Goal: Task Accomplishment & Management: Complete application form

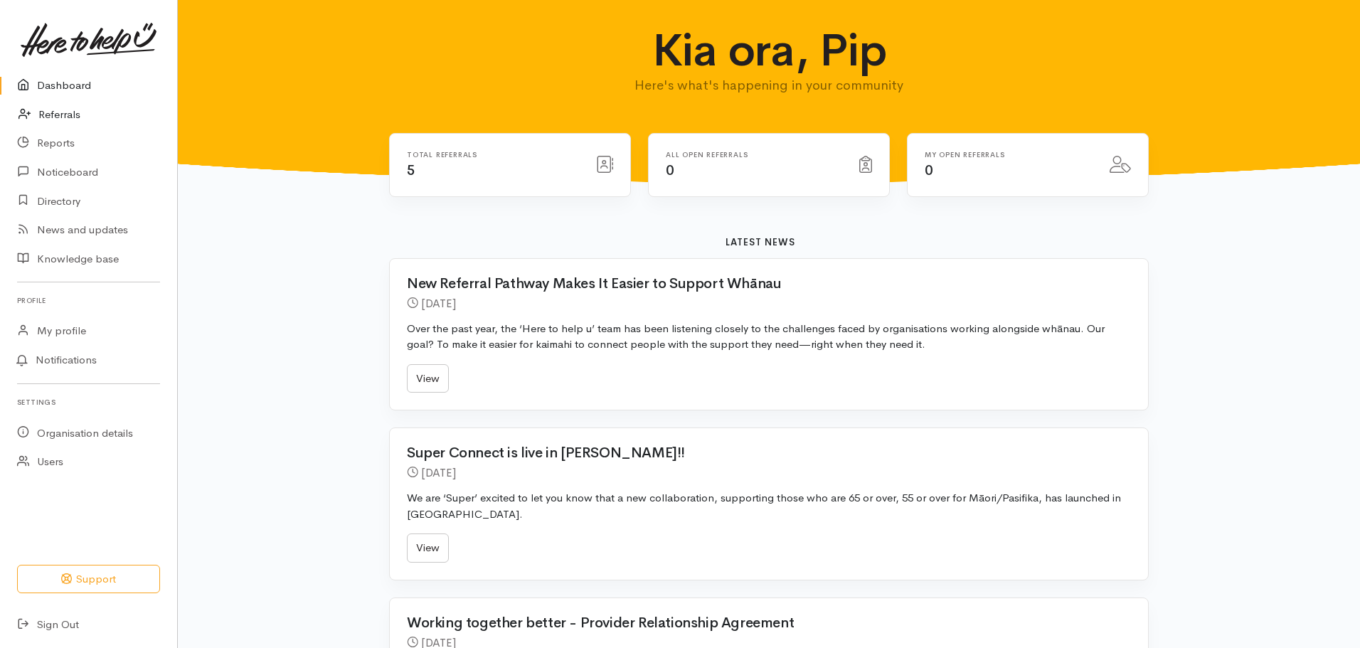
click at [60, 116] on link "Referrals" at bounding box center [88, 114] width 177 height 29
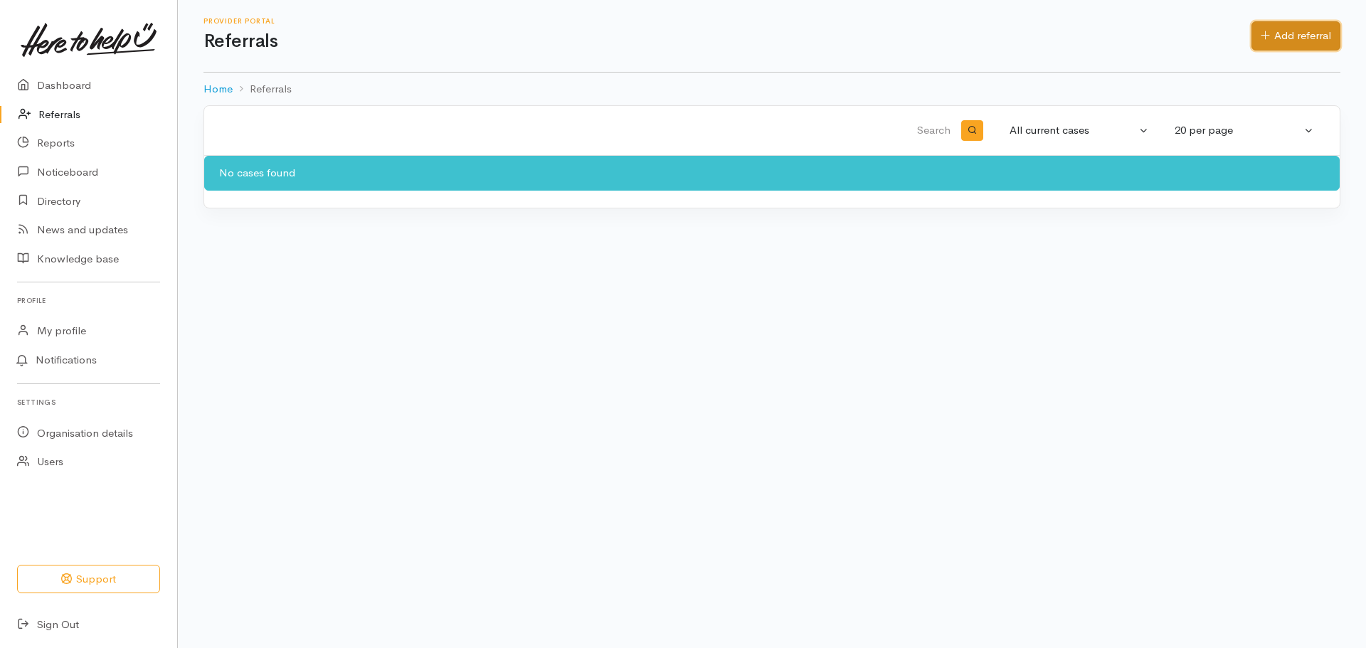
drag, startPoint x: 1280, startPoint y: 28, endPoint x: 1278, endPoint y: 49, distance: 20.7
click at [1280, 28] on link "Add referral" at bounding box center [1295, 35] width 89 height 29
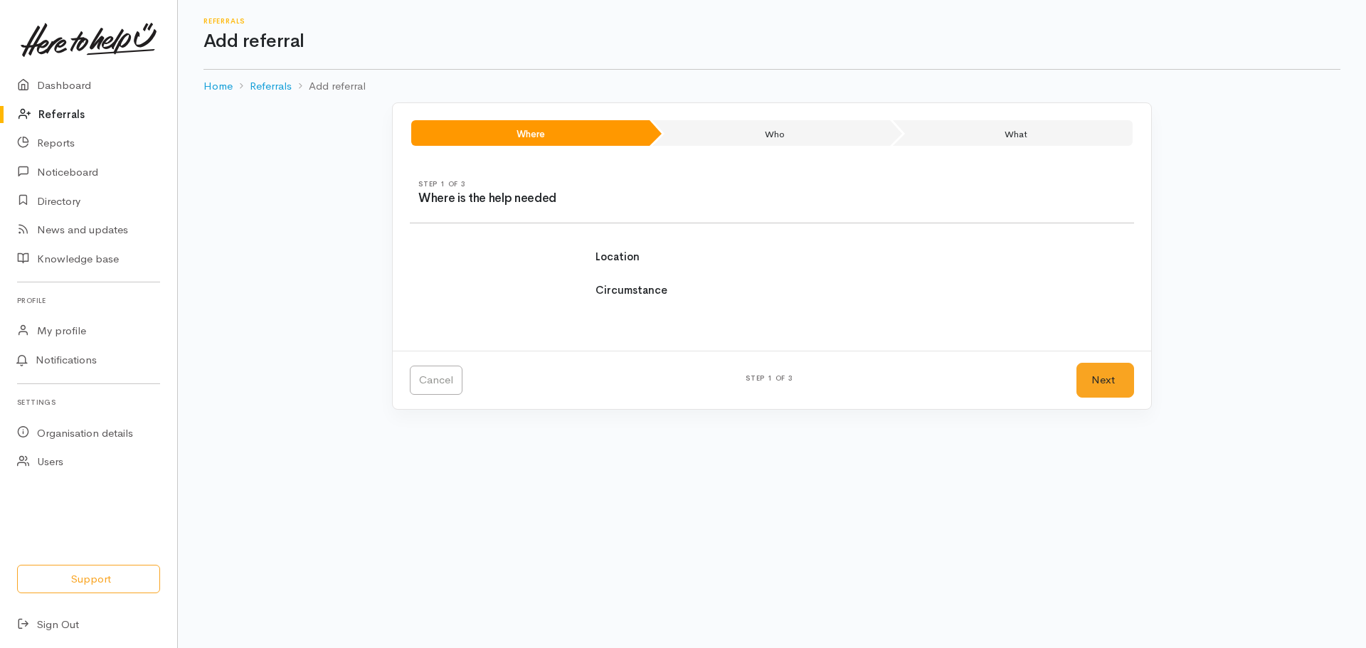
select select
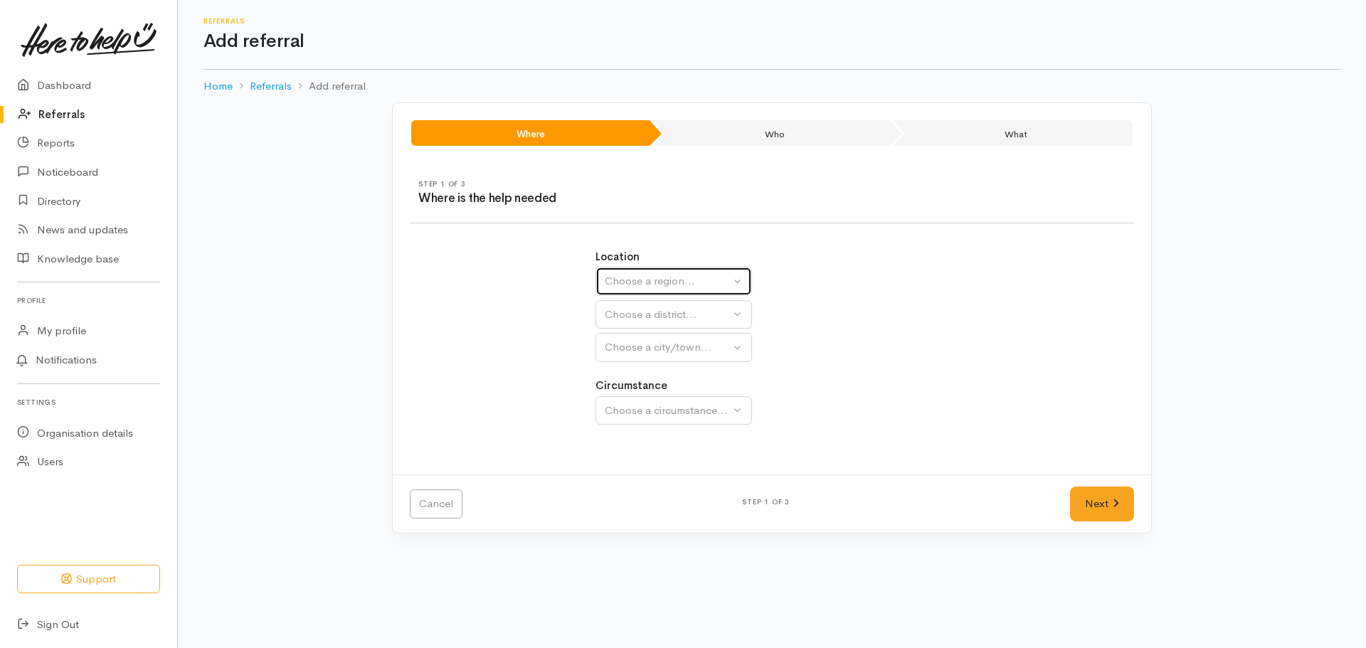
click at [725, 272] on button "Choose a region..." at bounding box center [673, 281] width 157 height 29
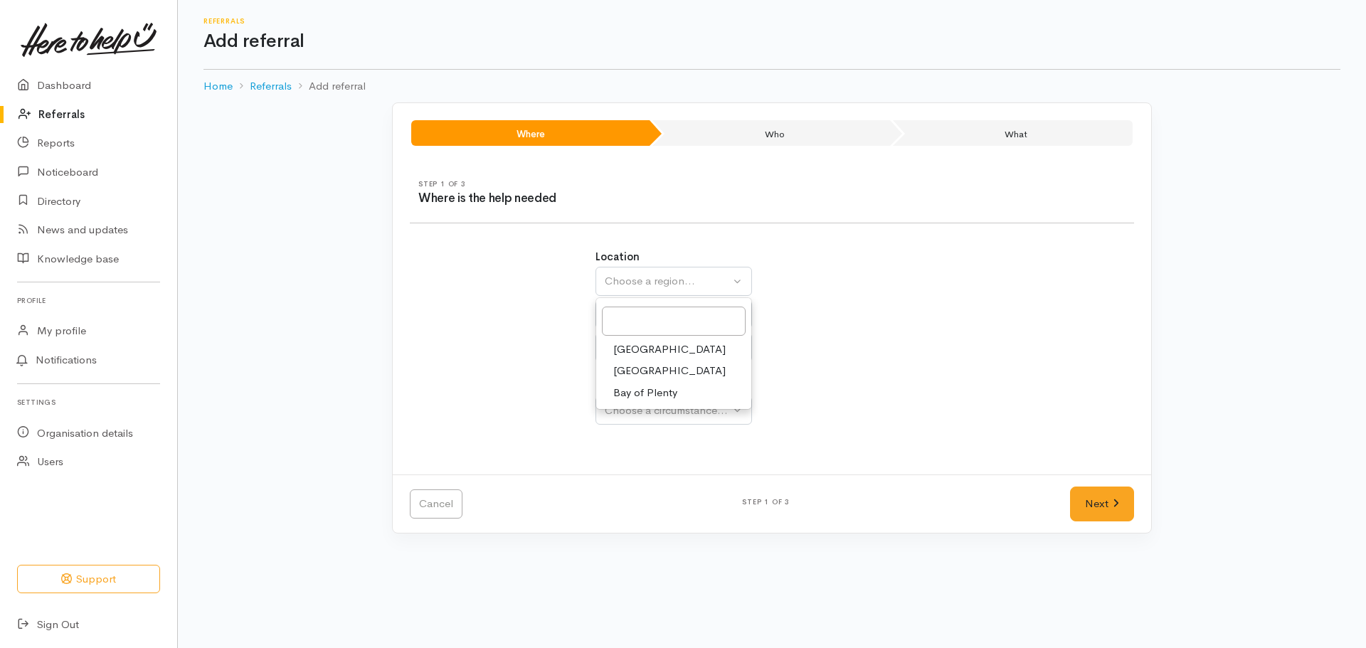
click at [644, 393] on span "Bay of Plenty" at bounding box center [645, 393] width 64 height 16
select select "4"
select select
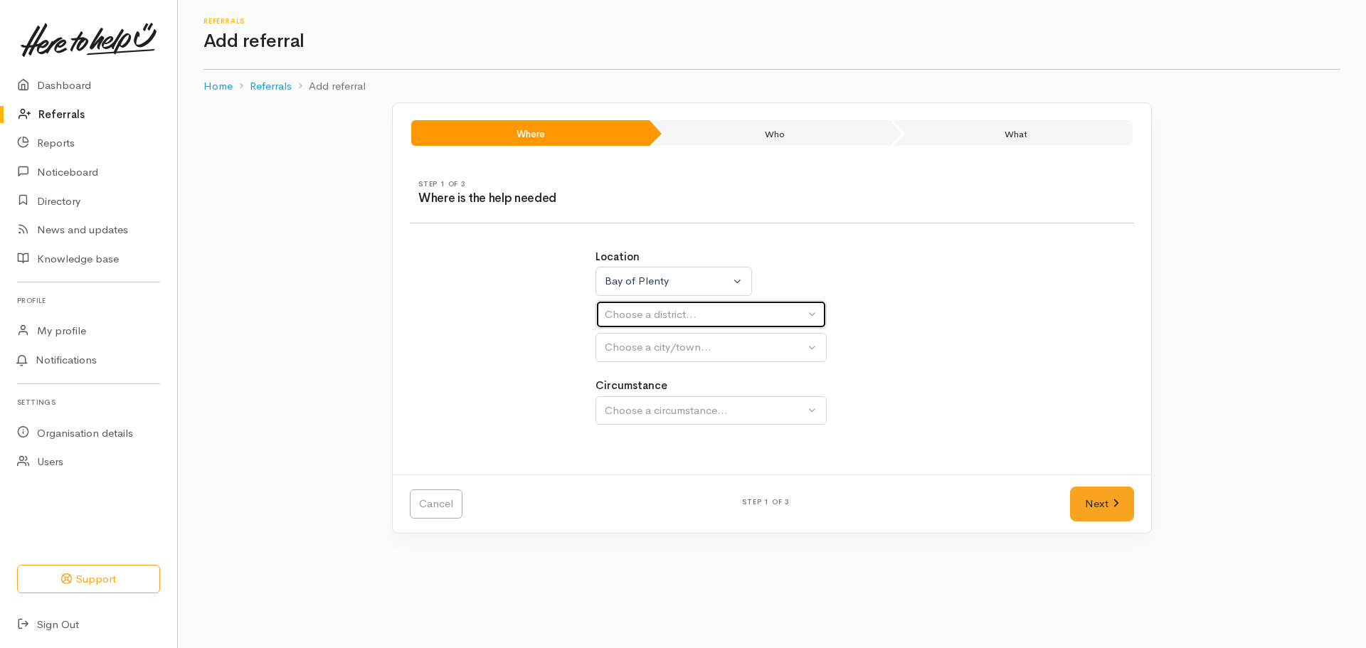
click at [677, 318] on div "Choose a district..." at bounding box center [705, 315] width 200 height 16
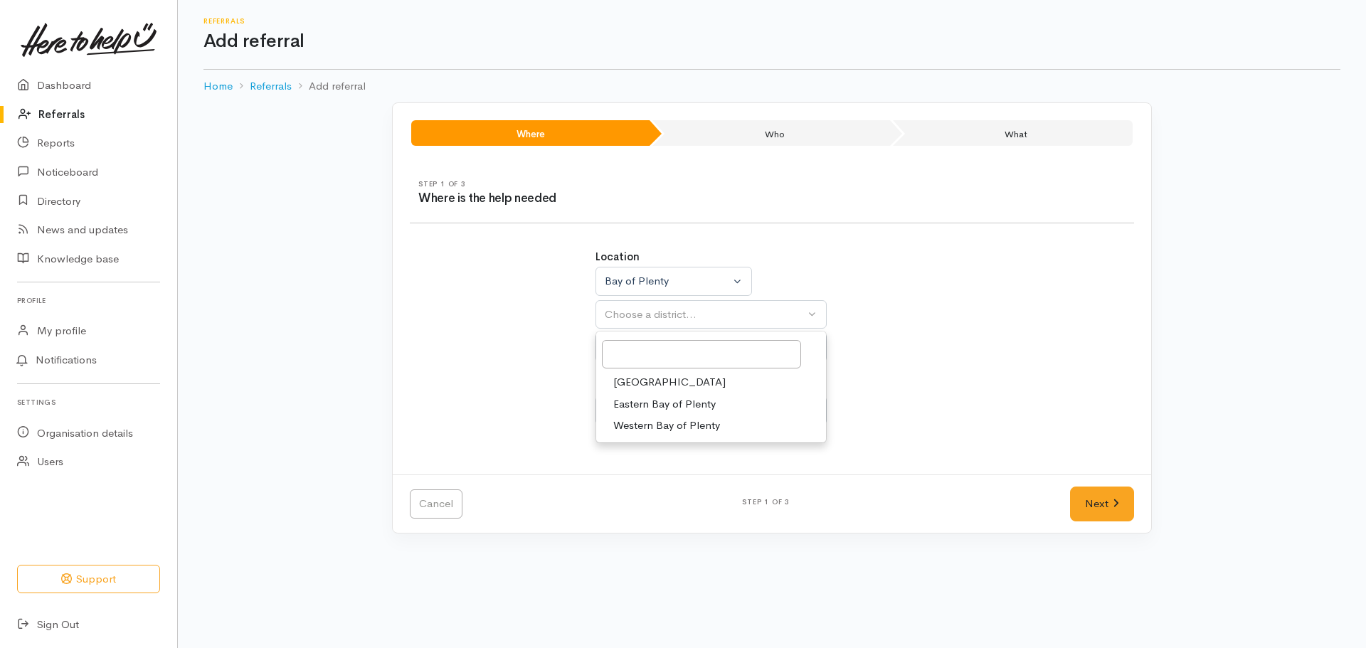
click at [646, 375] on span "[GEOGRAPHIC_DATA]" at bounding box center [669, 382] width 112 height 16
select select "6"
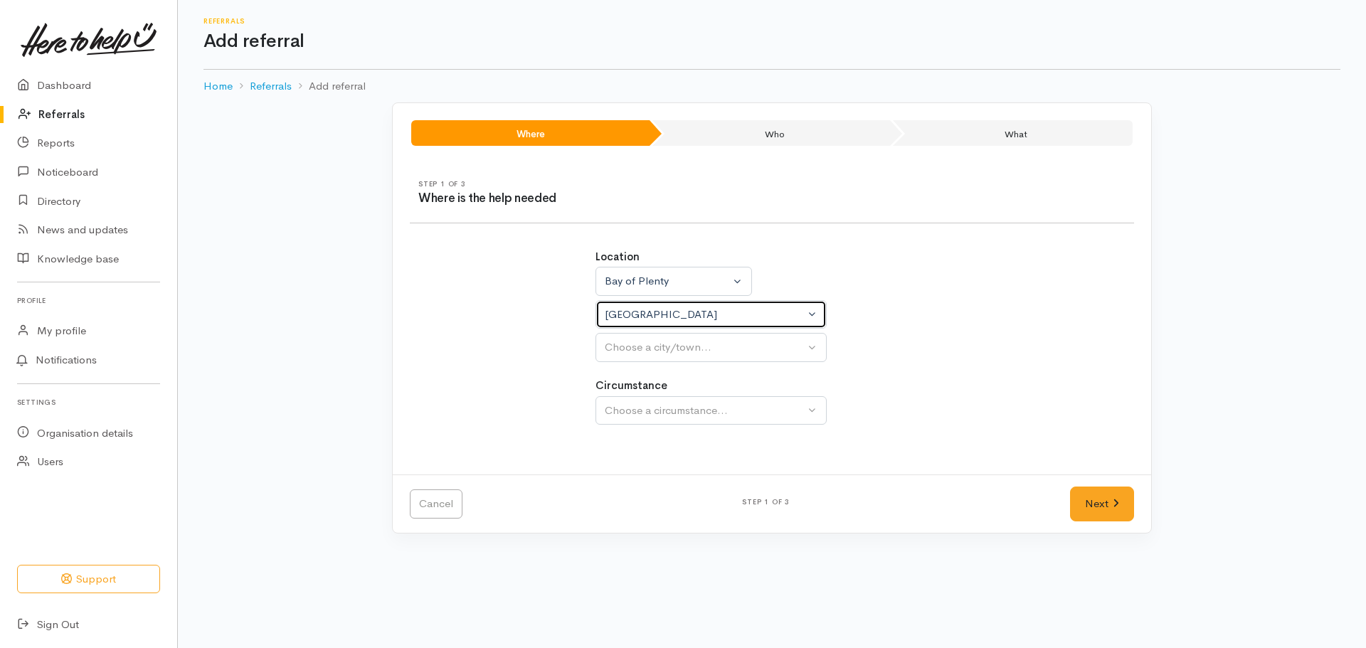
select select
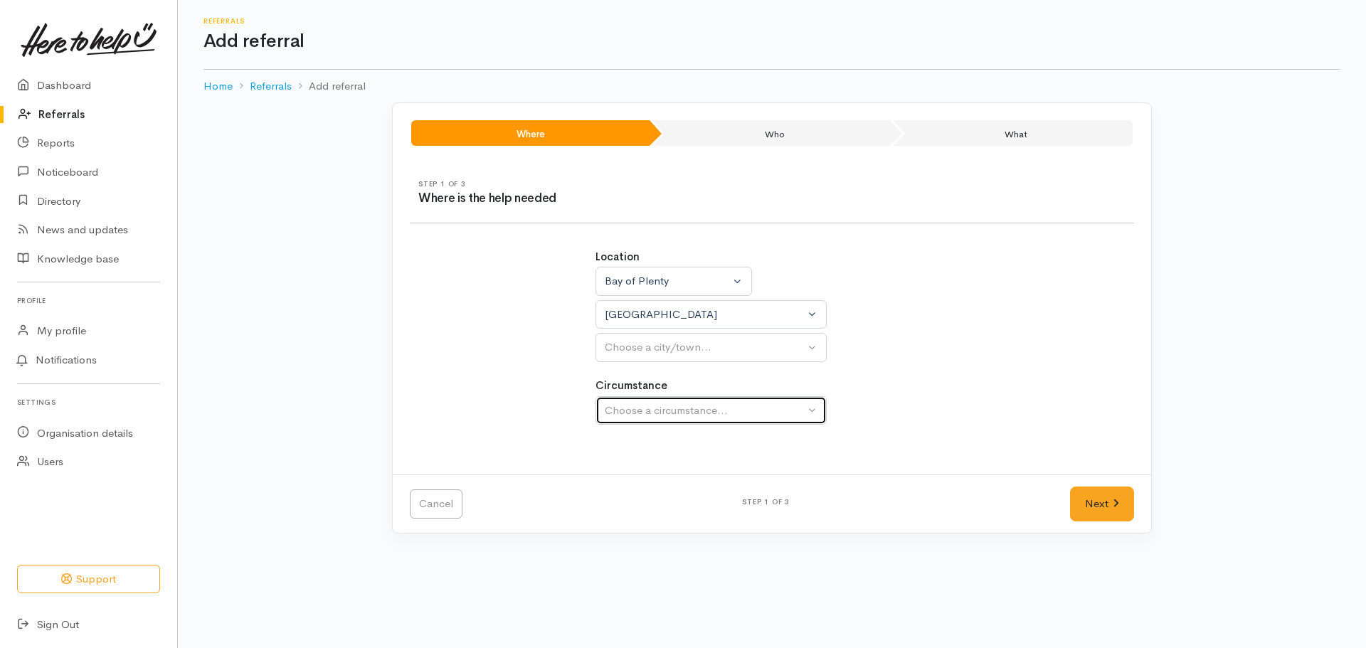
click at [638, 408] on div "Choose a circumstance..." at bounding box center [705, 411] width 200 height 16
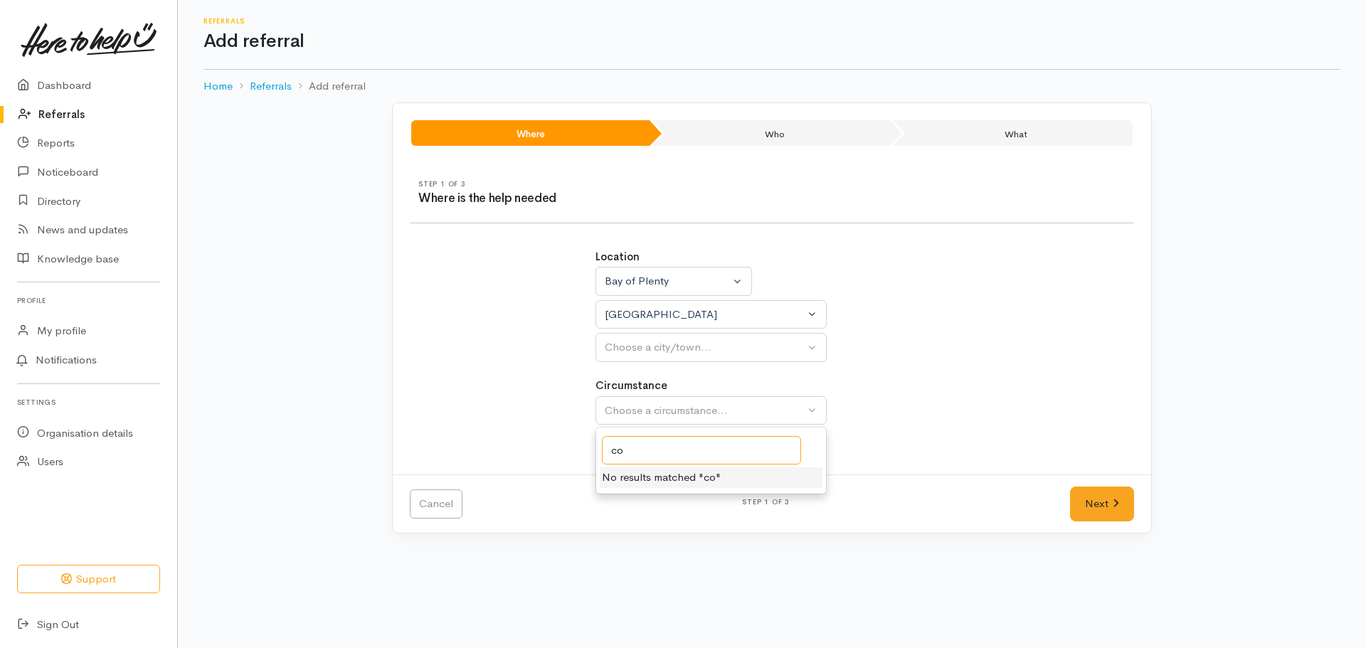
type input "c"
type input "C"
type input "housing"
click at [802, 351] on div "Choose a city/town..." at bounding box center [705, 347] width 200 height 16
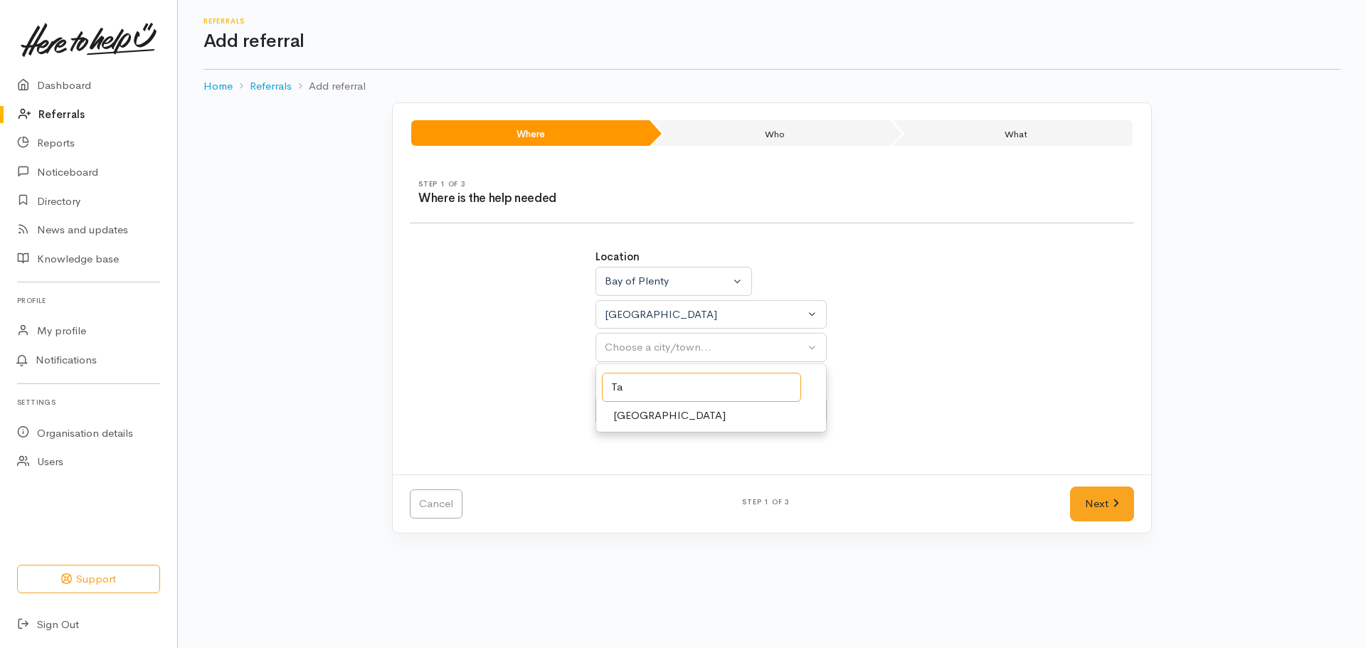
type input "Ta"
click at [663, 413] on link "[GEOGRAPHIC_DATA]" at bounding box center [711, 416] width 230 height 22
select select "4"
click at [668, 410] on div "Choose a circumstance..." at bounding box center [705, 411] width 200 height 16
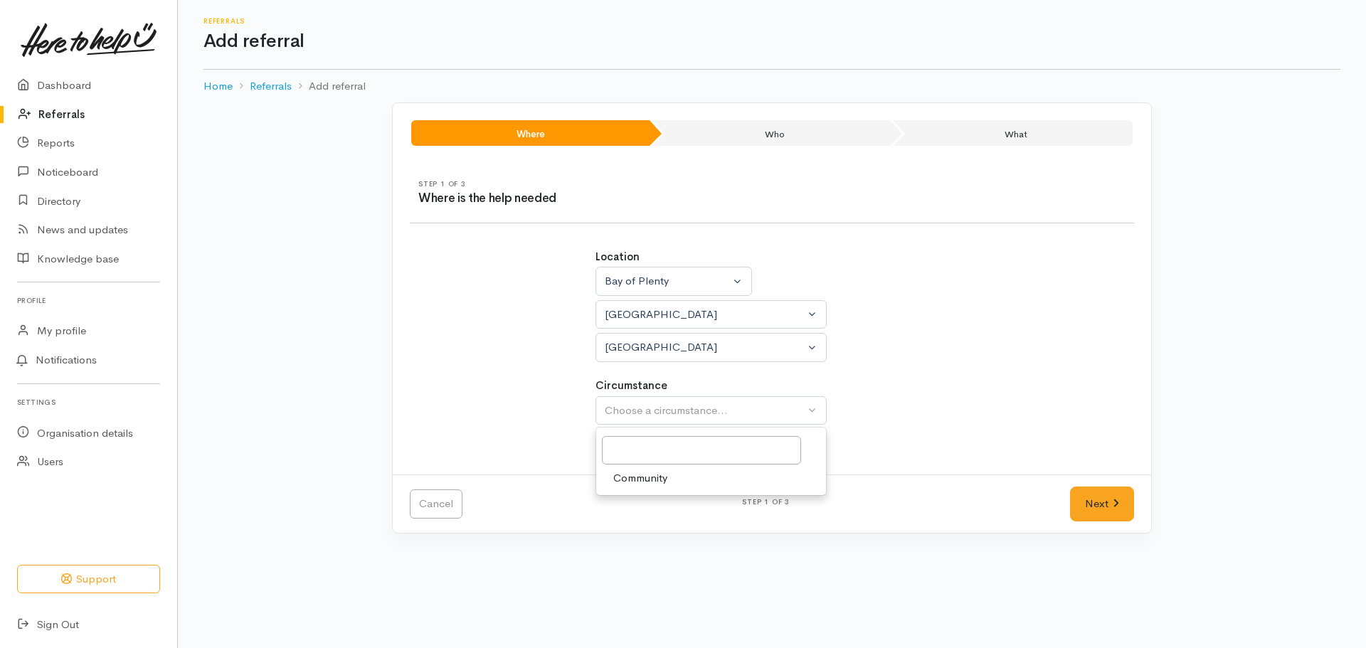
click at [635, 484] on span "Community" at bounding box center [640, 478] width 54 height 16
select select "2"
click at [1105, 504] on link "Next" at bounding box center [1102, 504] width 64 height 35
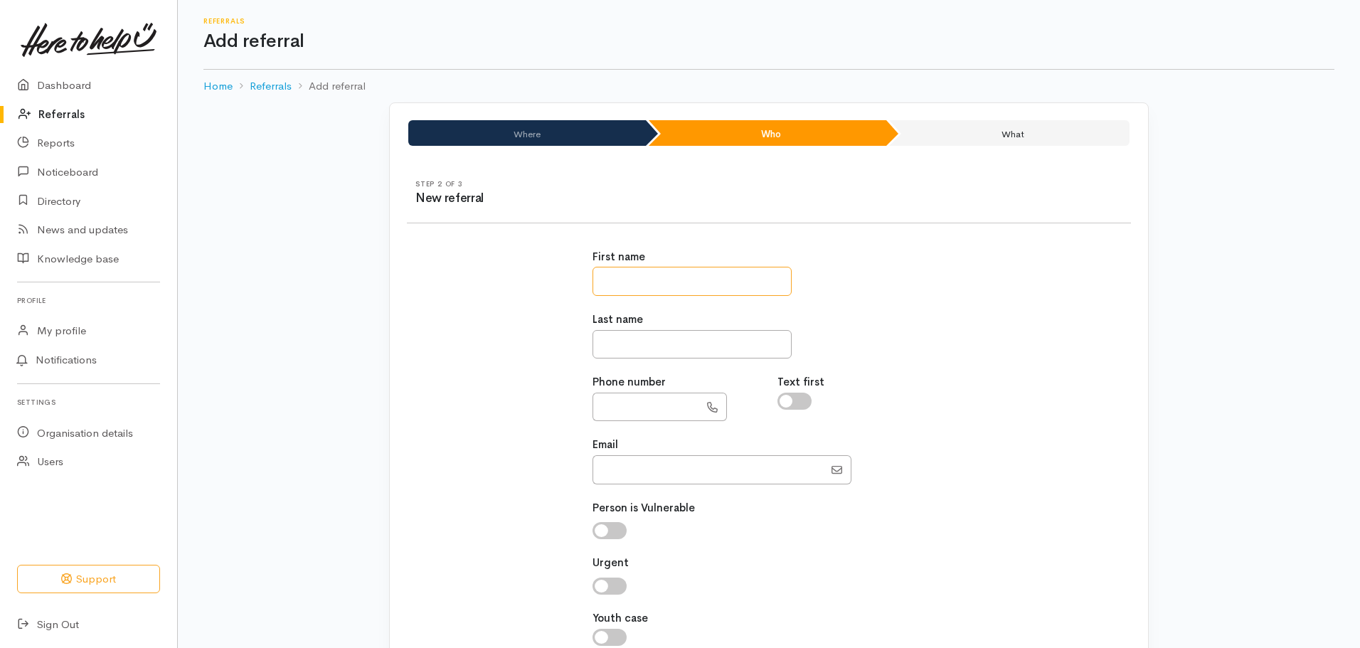
click at [741, 282] on input "text" at bounding box center [692, 281] width 199 height 29
type input "******"
type input "*****"
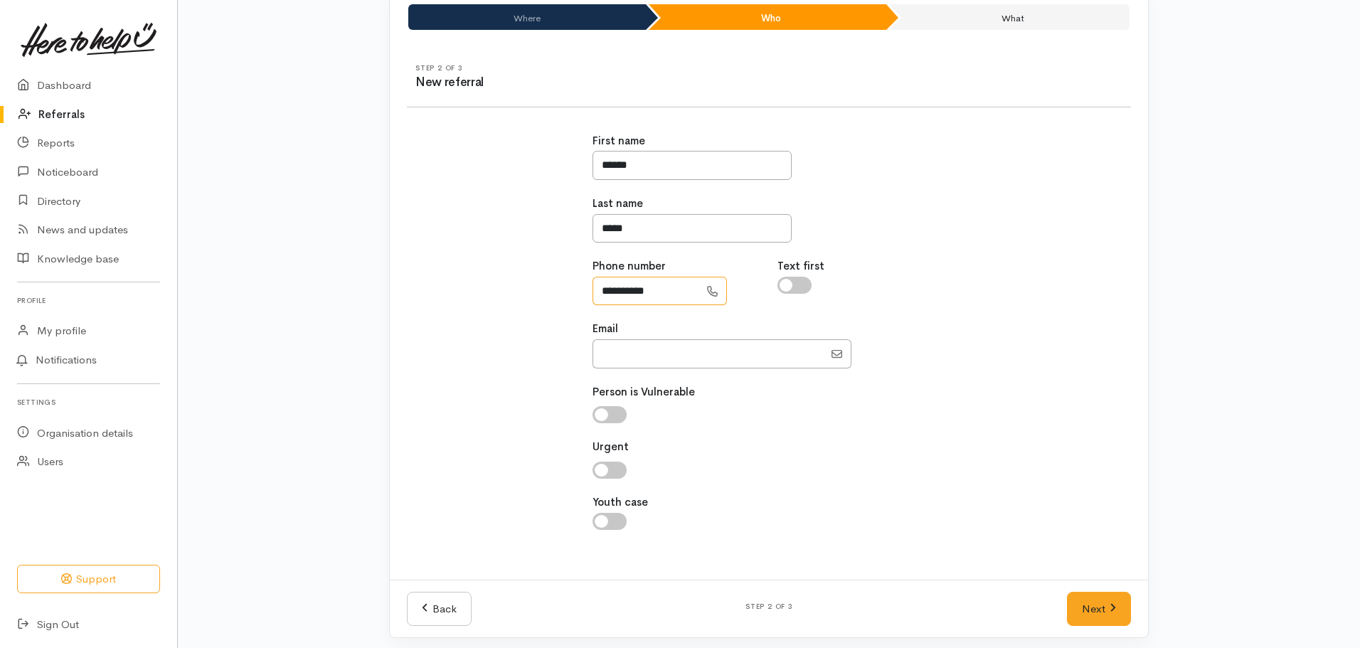
scroll to position [123, 0]
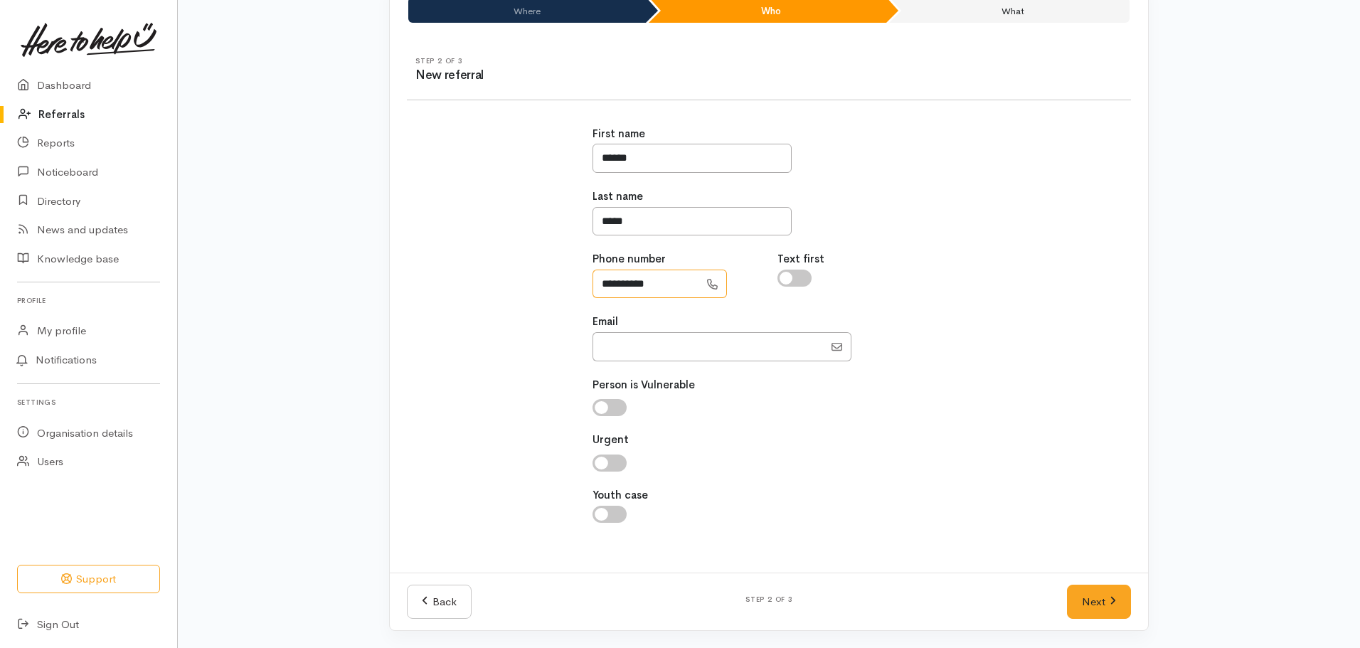
type input "**********"
click at [612, 412] on input "checkbox" at bounding box center [610, 407] width 34 height 17
checkbox input "true"
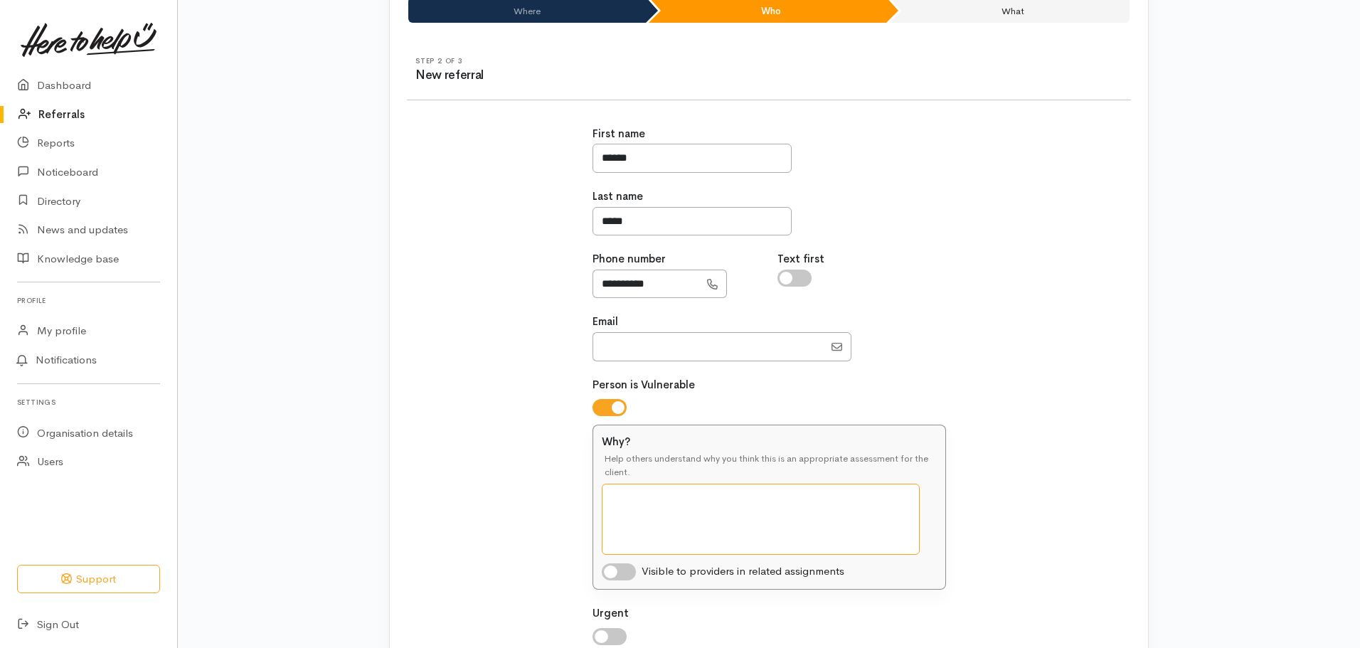
click at [635, 516] on textarea "Why?" at bounding box center [761, 519] width 318 height 71
click at [862, 519] on textarea "Has been living in his car for 5 years and has been offered a home. He has a hi…" at bounding box center [761, 519] width 318 height 71
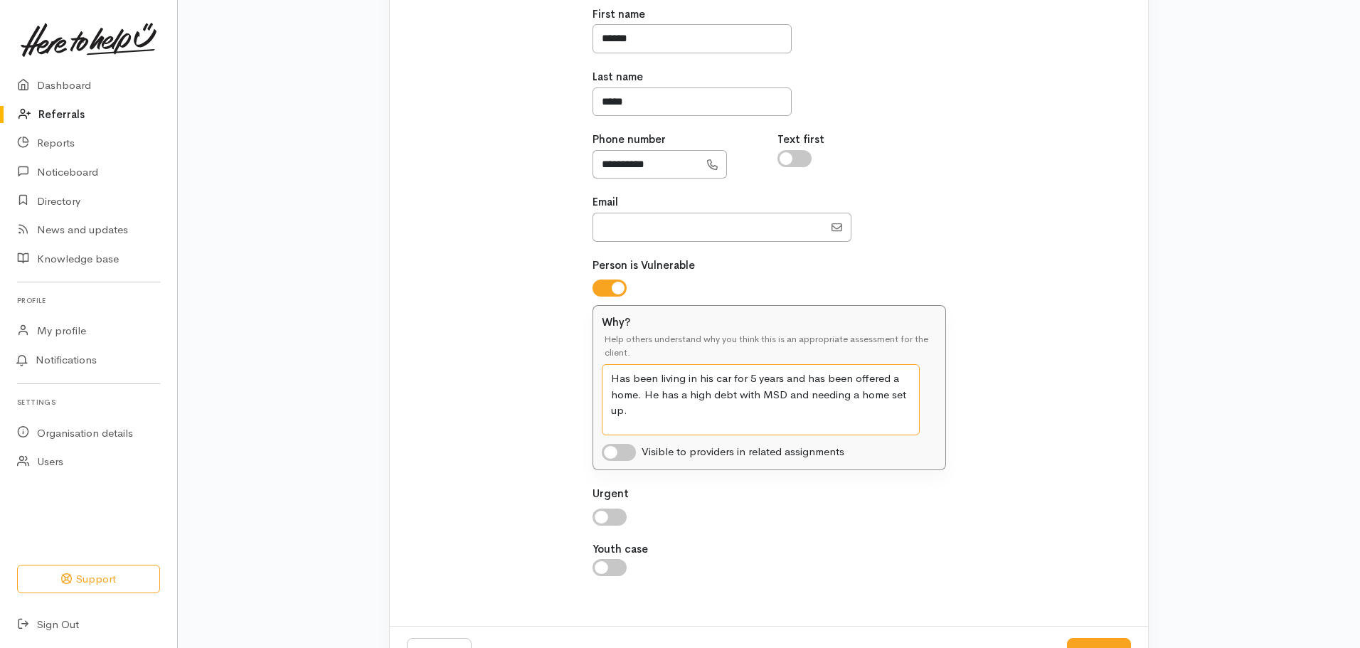
scroll to position [297, 0]
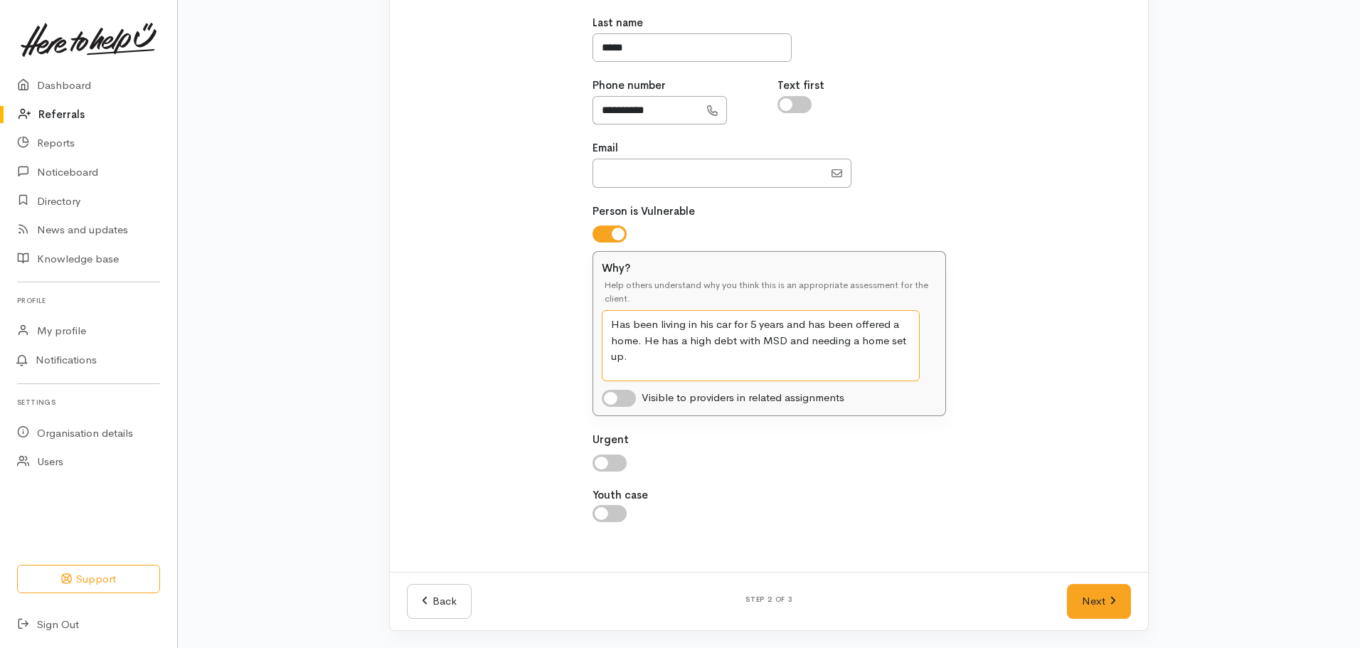
type textarea "Has been living in his car for 5 years and has been offered a home. He has a hi…"
click at [606, 459] on input "checkbox" at bounding box center [610, 463] width 34 height 17
checkbox input "true"
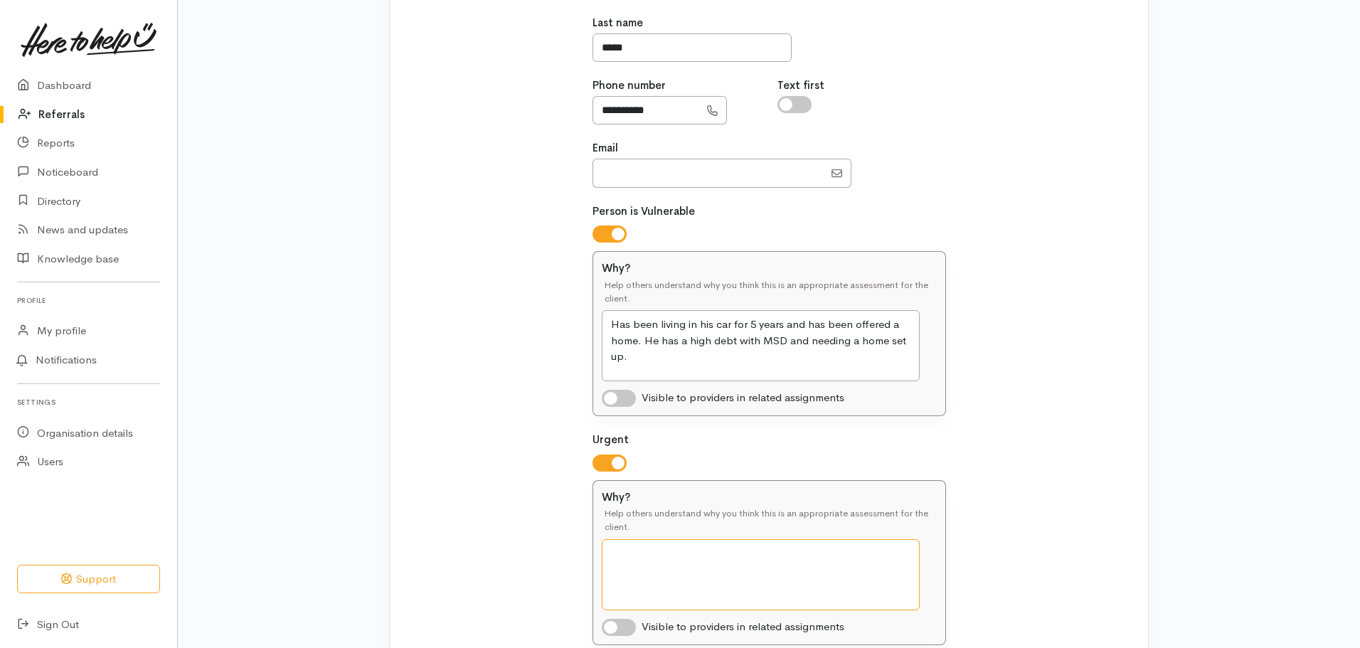
click at [699, 587] on textarea "Why?" at bounding box center [761, 574] width 318 height 71
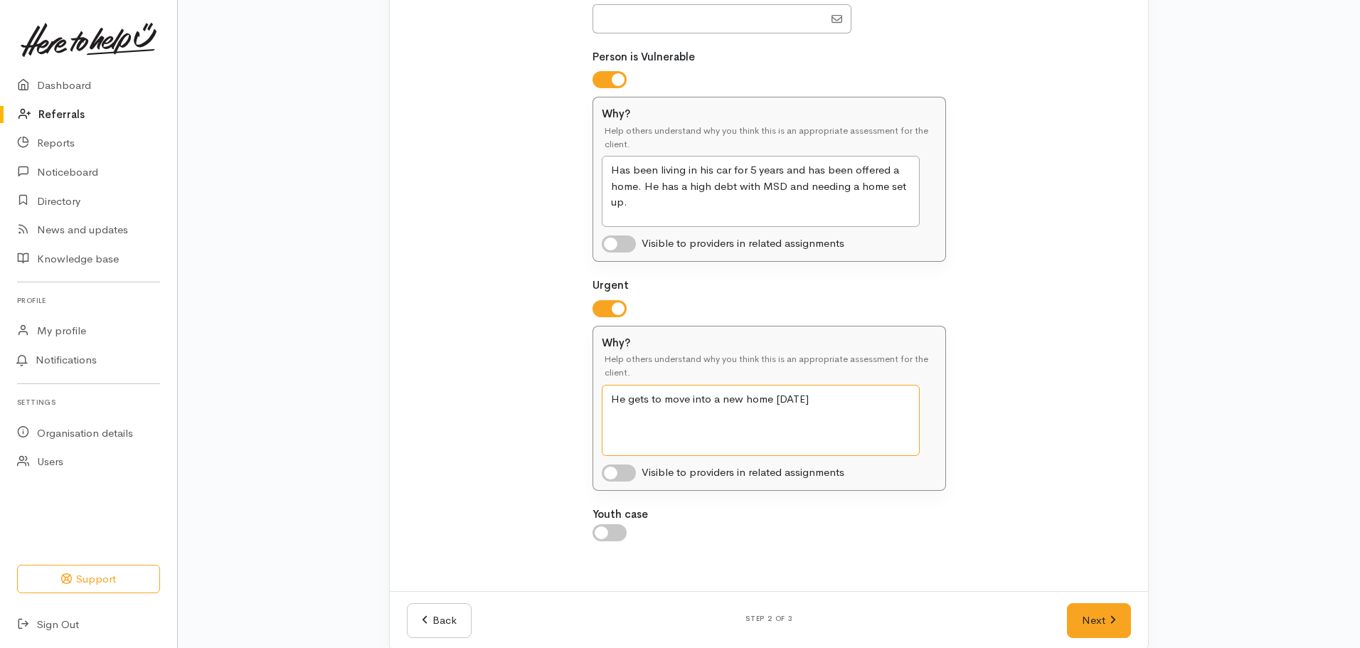
scroll to position [470, 0]
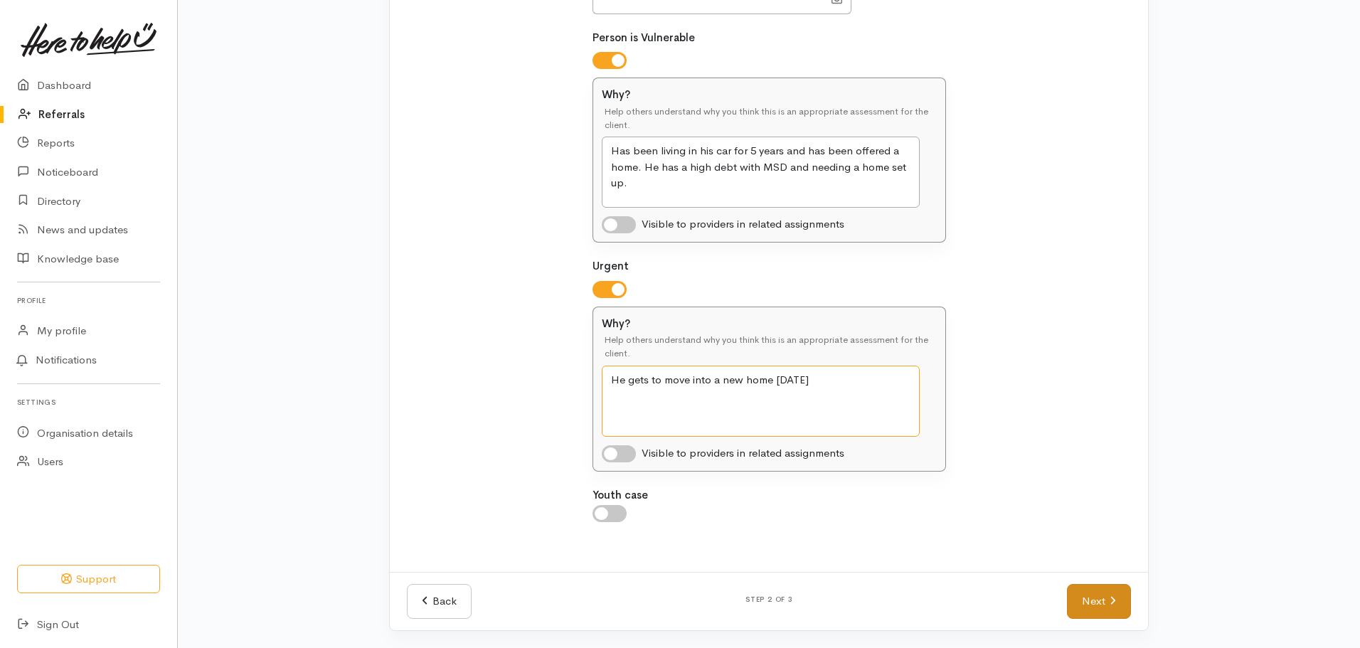
type textarea "He gets to move into a new home [DATE]"
click at [1103, 598] on link "Next" at bounding box center [1099, 601] width 64 height 35
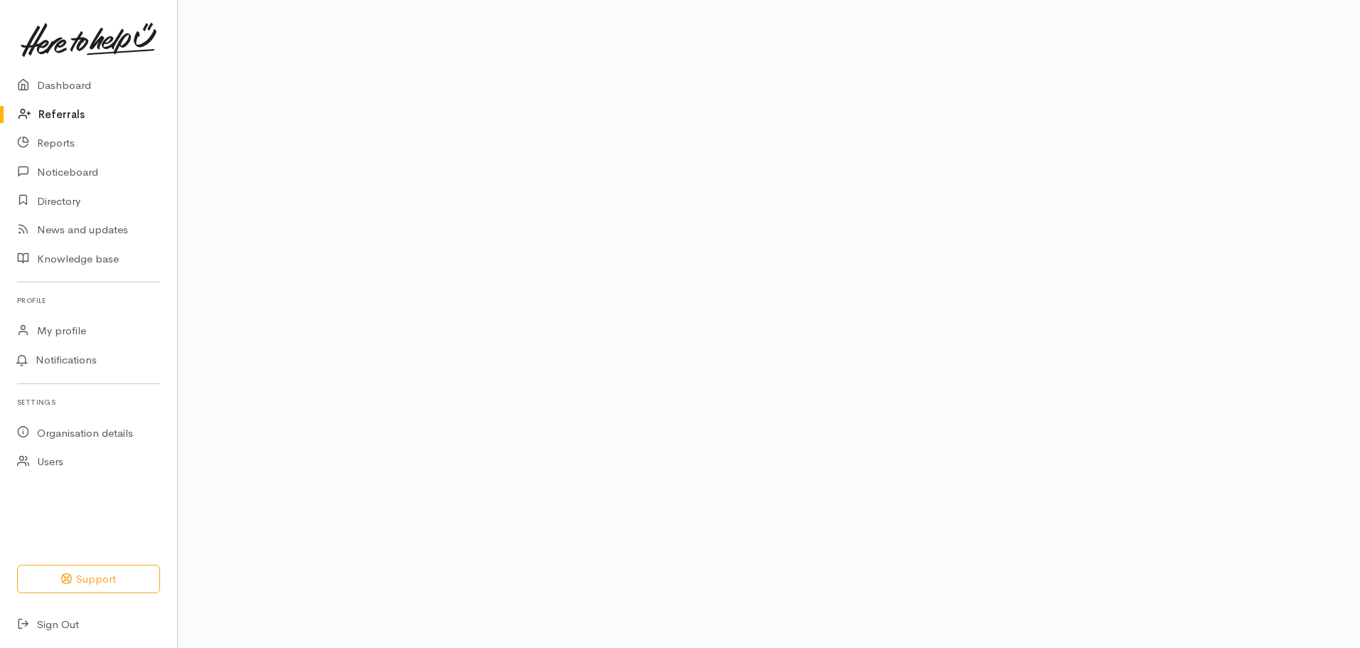
scroll to position [96, 0]
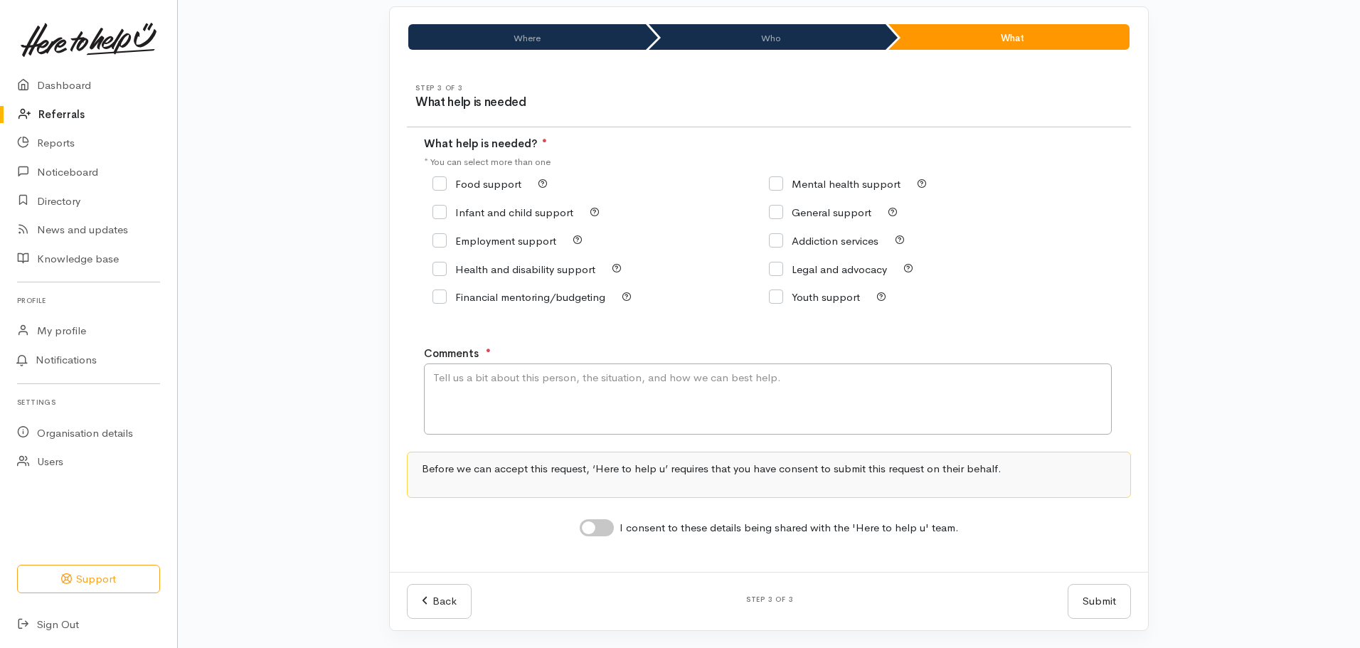
click at [444, 180] on input "Food support" at bounding box center [477, 184] width 89 height 11
checkbox input "true"
click at [776, 215] on input "General support" at bounding box center [820, 212] width 102 height 11
checkbox input "true"
click at [793, 405] on textarea "Comments" at bounding box center [768, 399] width 688 height 71
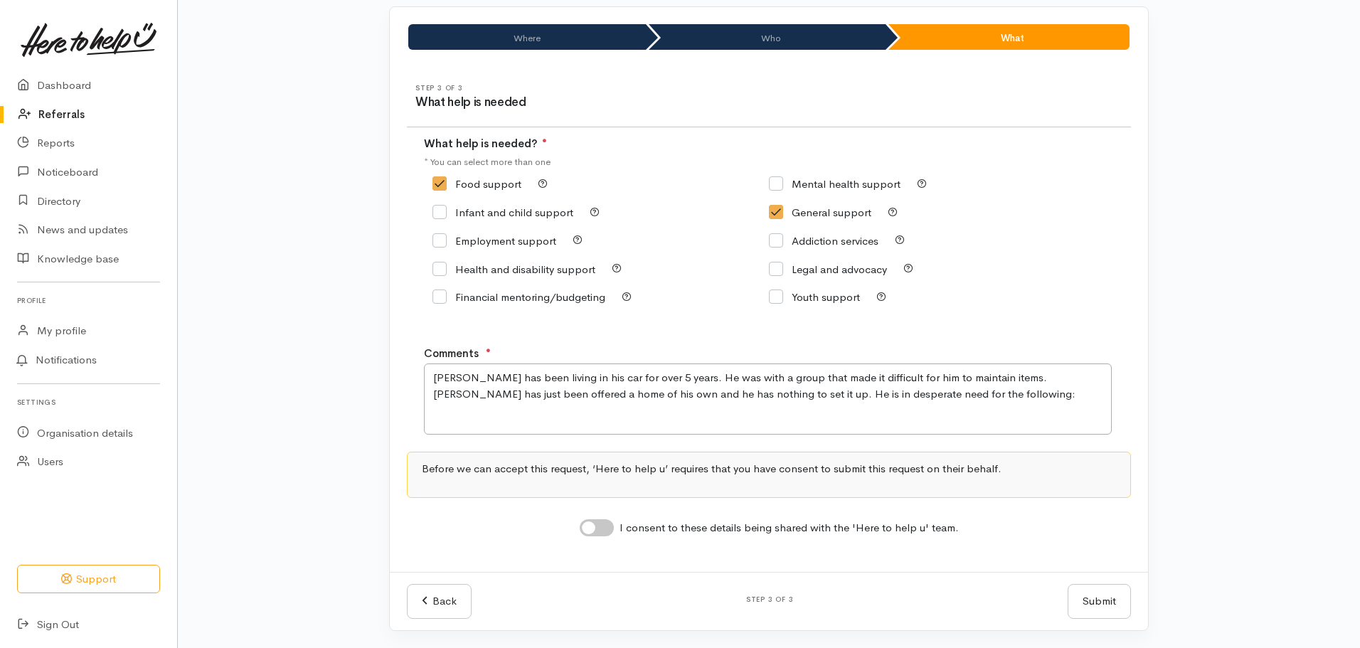
click at [486, 436] on div "Step 3 of 3 What help is needed What help is needed? ● * You can select more th…" at bounding box center [769, 319] width 758 height 505
click at [471, 420] on textarea "[PERSON_NAME] has been living in his car for over 5 years. He was with a group …" at bounding box center [768, 399] width 688 height 71
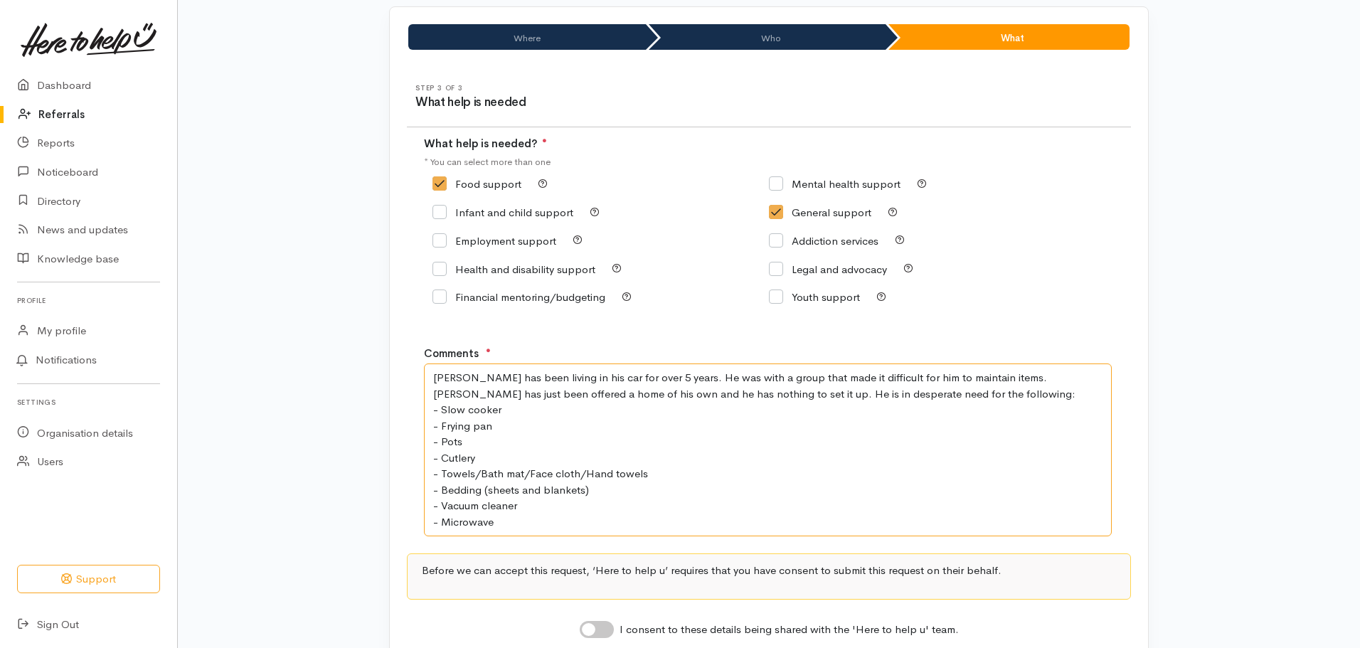
drag, startPoint x: 497, startPoint y: 523, endPoint x: 435, endPoint y: 414, distance: 125.6
click at [435, 414] on textarea "[PERSON_NAME] has been living in his car for over 5 years. He was with a group …" at bounding box center [768, 450] width 688 height 173
click at [750, 499] on textarea "[PERSON_NAME] has been living in his car for over 5 years. He was with a group …" at bounding box center [768, 450] width 688 height 173
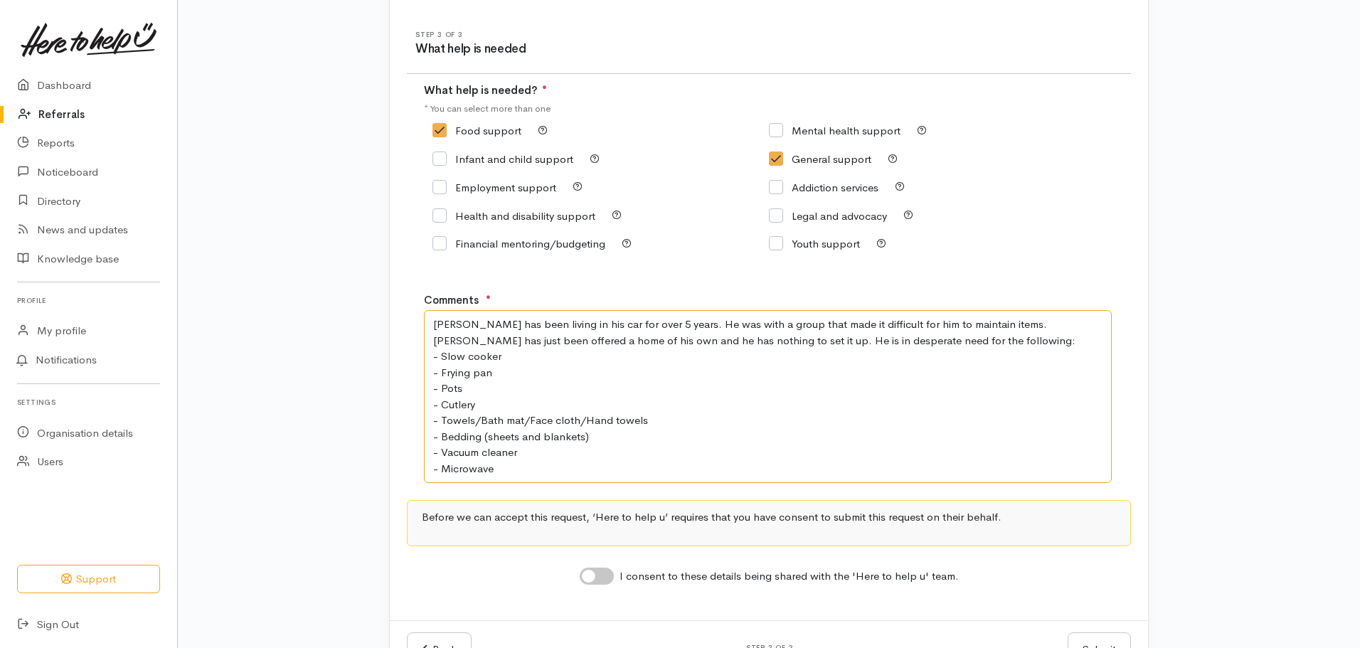
scroll to position [198, 0]
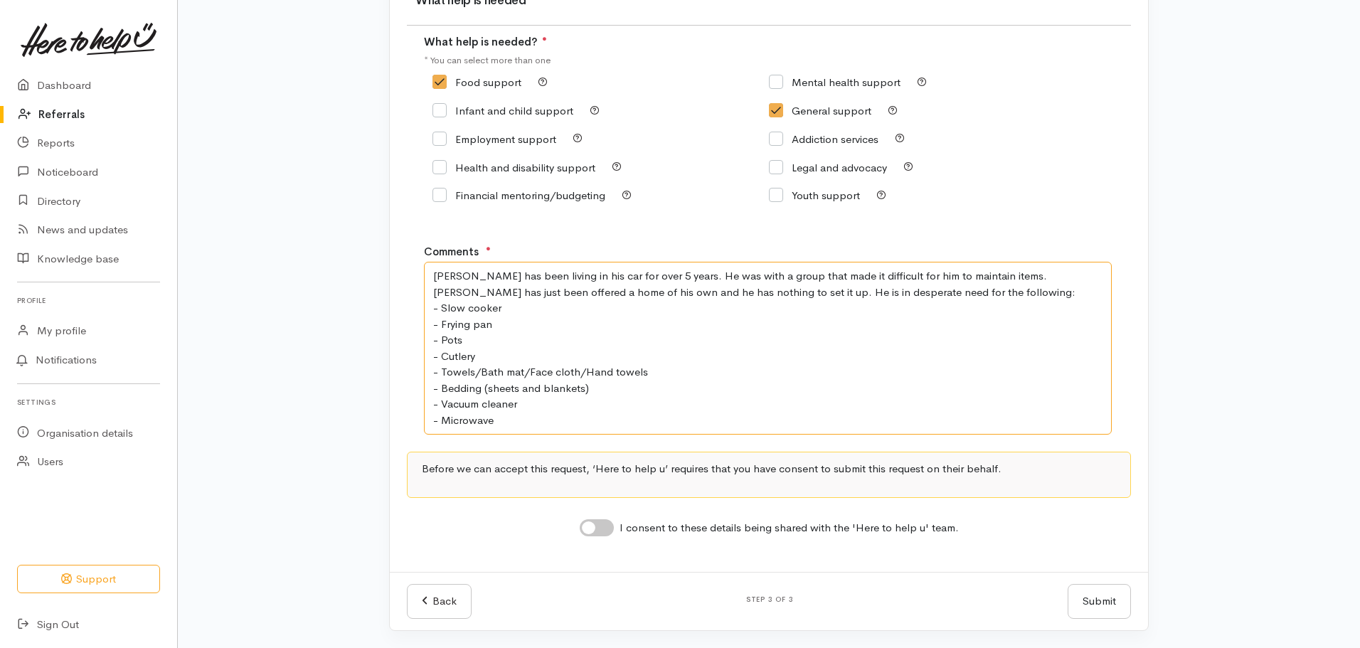
type textarea "[PERSON_NAME] has been living in his car for over 5 years. He was with a group …"
click at [631, 529] on label "I consent to these details being shared with the 'Here to help u' team." at bounding box center [789, 528] width 339 height 16
click at [614, 529] on input "I consent to these details being shared with the 'Here to help u' team." at bounding box center [597, 527] width 34 height 17
checkbox input "true"
click at [1101, 599] on button "Submit" at bounding box center [1099, 601] width 63 height 35
